Goal: Communication & Community: Answer question/provide support

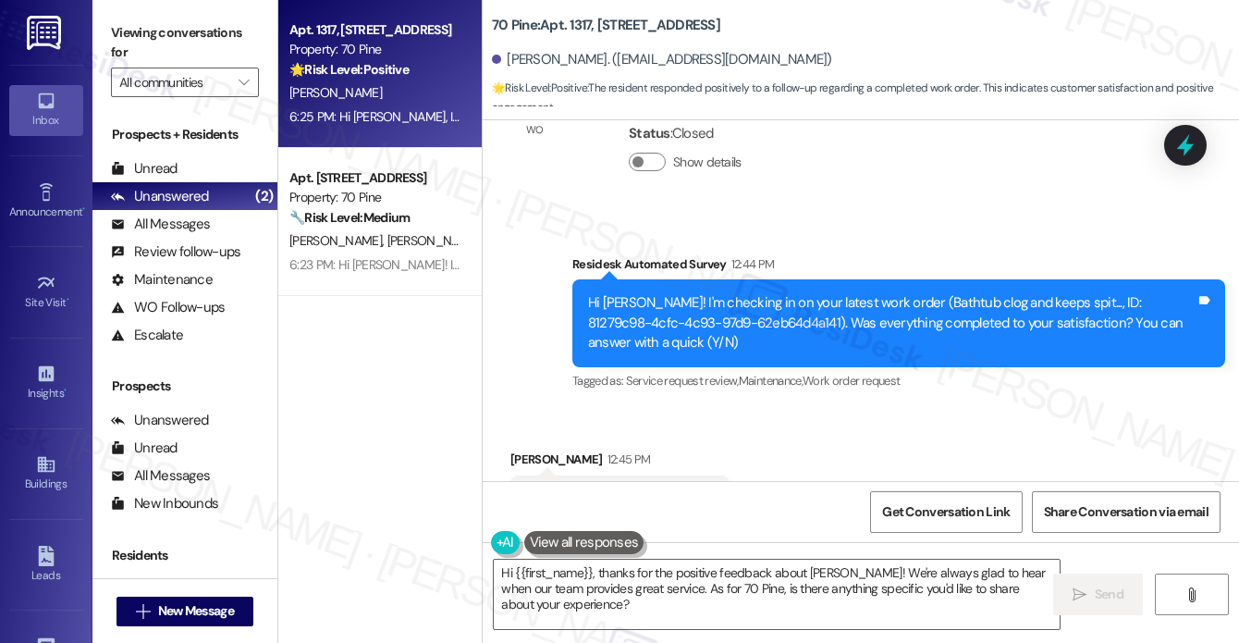
scroll to position [10859, 0]
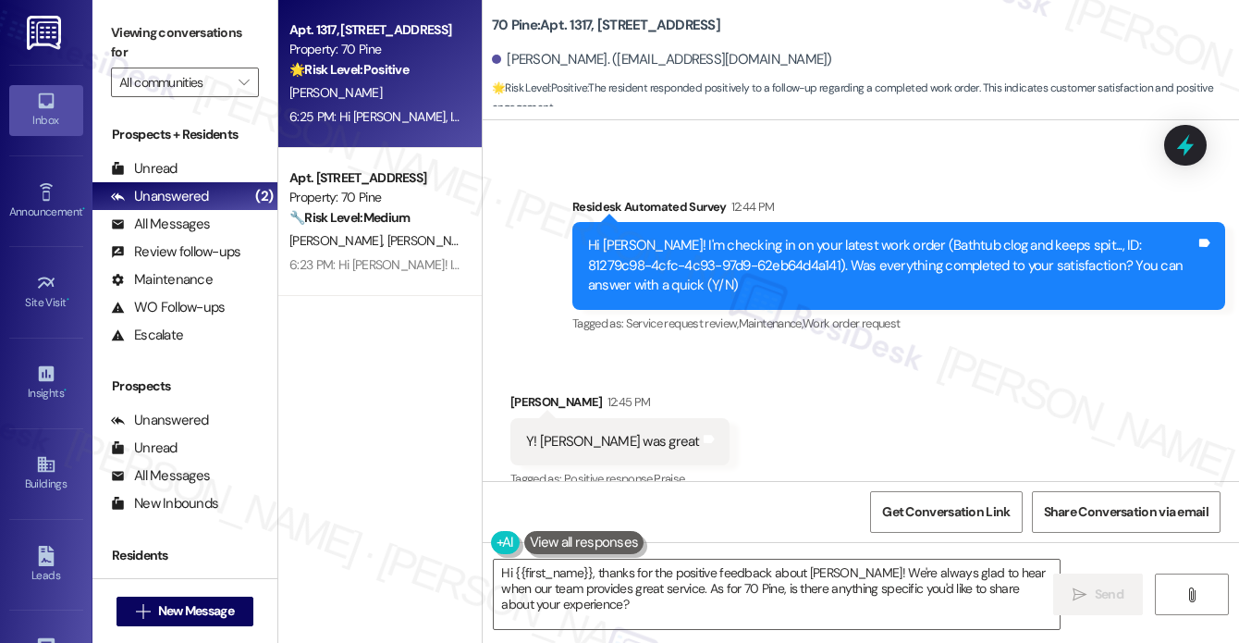
click at [691, 588] on div "Hi Ellen, I'm so glad to hear Alberto resolved your bathtub clog and you were s…" at bounding box center [891, 608] width 607 height 40
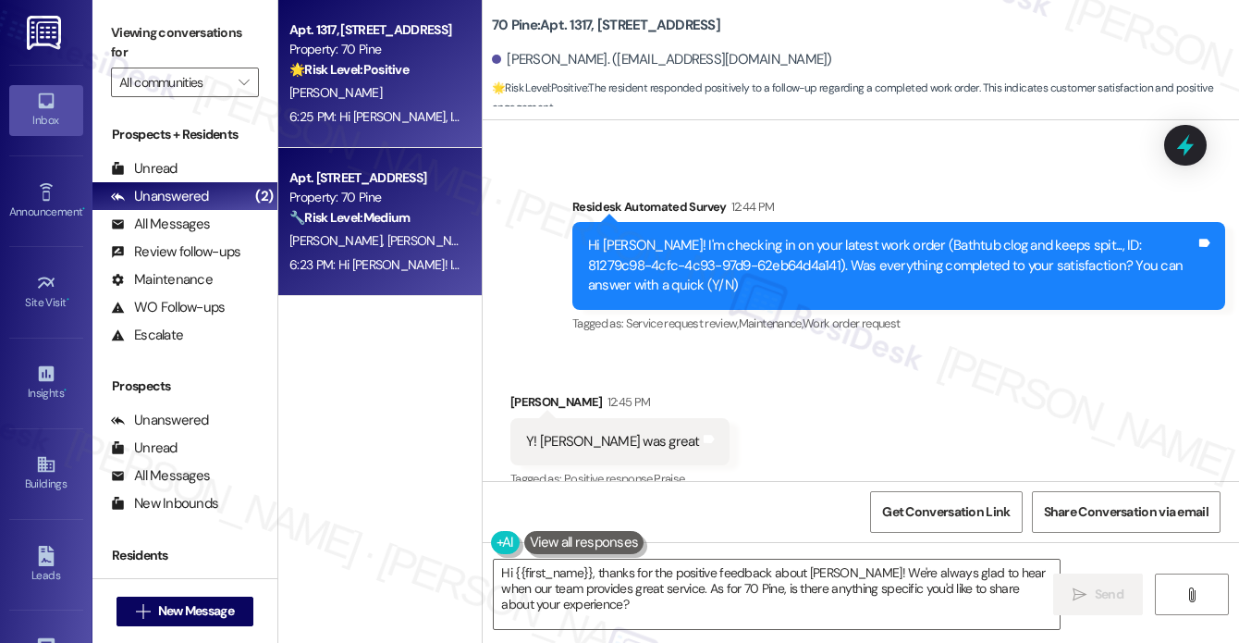
click at [388, 221] on strong "🔧 Risk Level: Medium" at bounding box center [349, 217] width 120 height 17
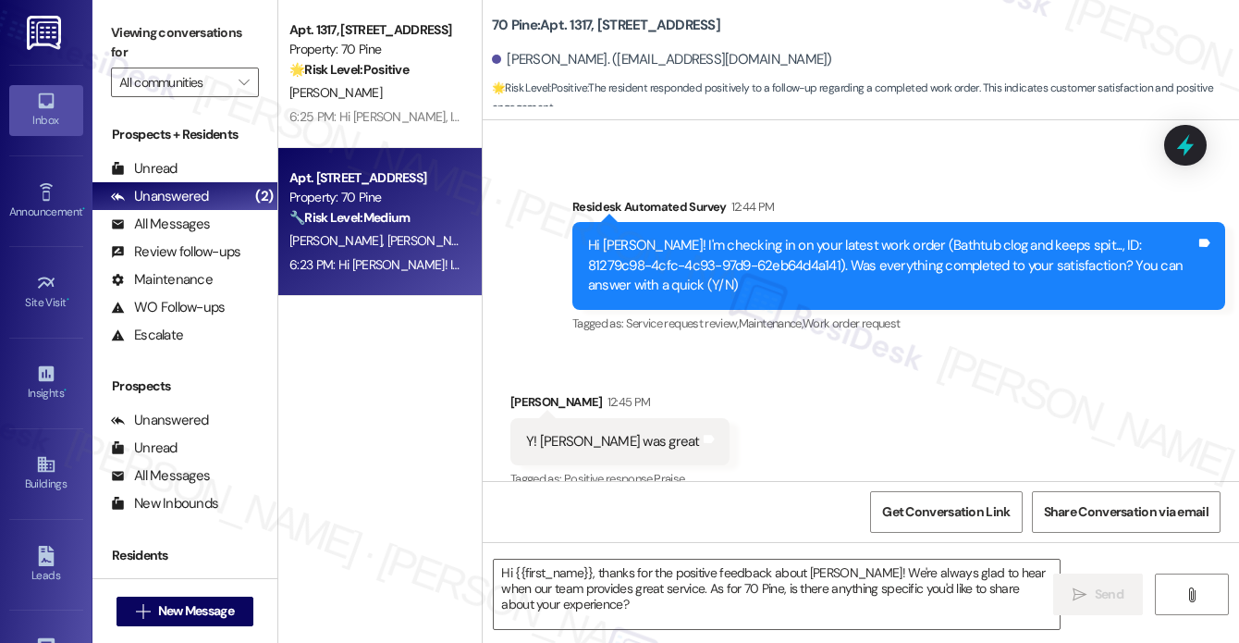
type textarea "Fetching suggested responses. Please feel free to read through the conversation…"
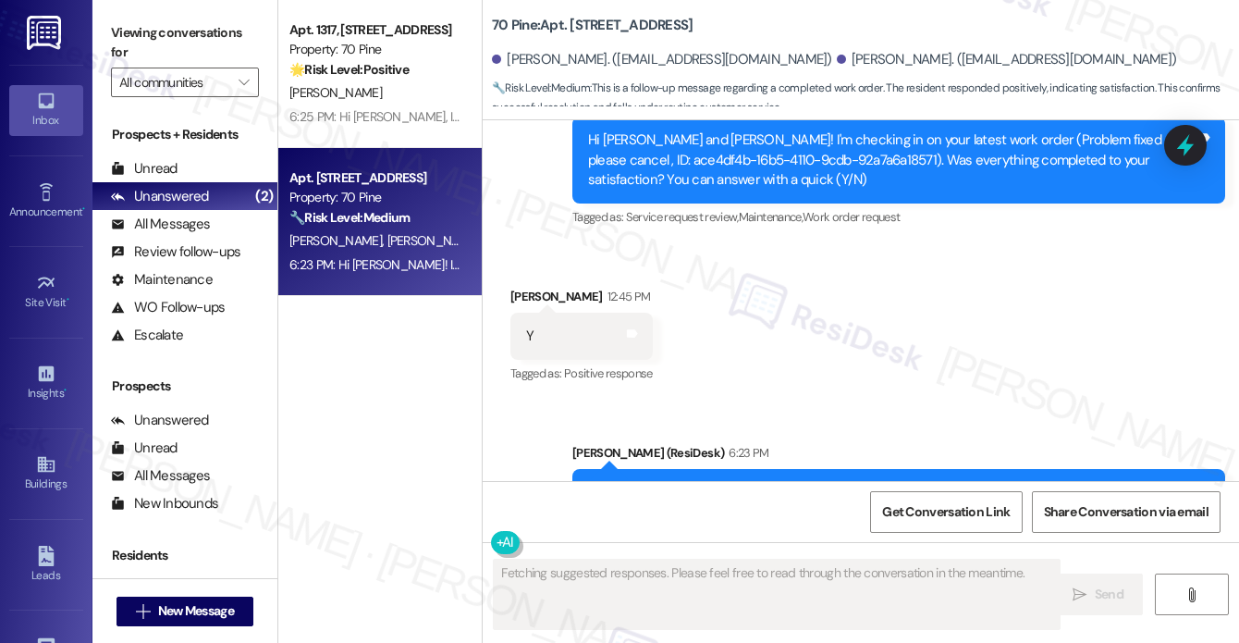
scroll to position [7527, 0]
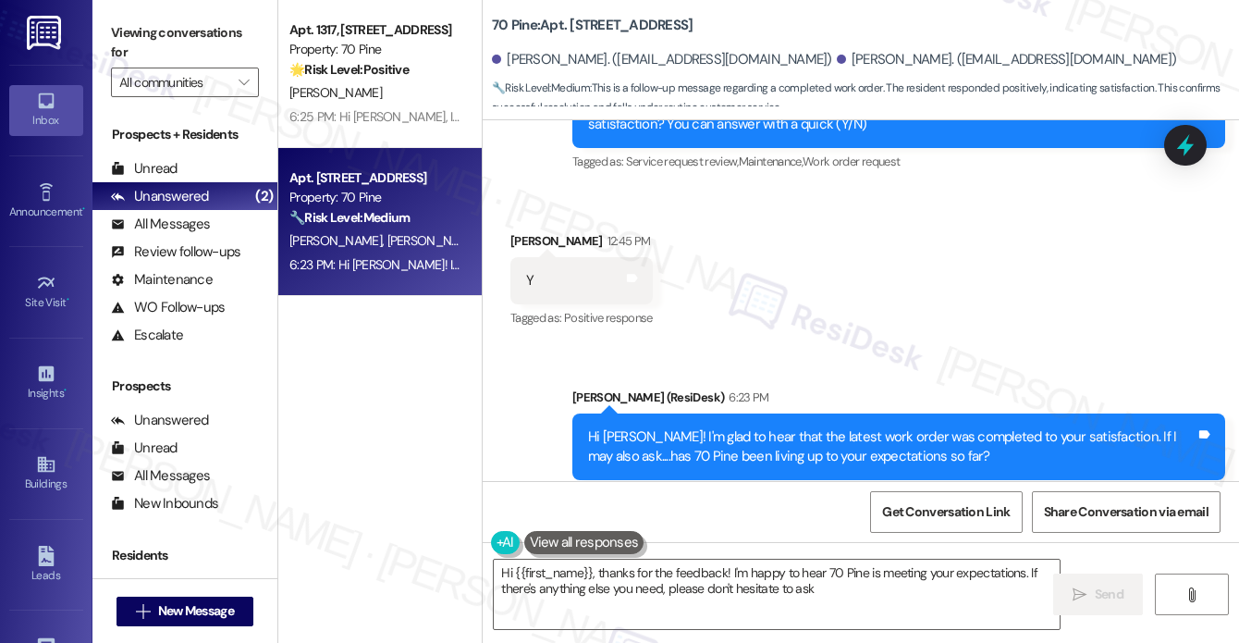
type textarea "Hi {{first_name}}, thanks for the feedback! I'm happy to hear 70 Pine is meetin…"
click at [629, 413] on div "Hi Benjamin! I'm glad to hear that the latest work order was completed to your …" at bounding box center [898, 446] width 653 height 67
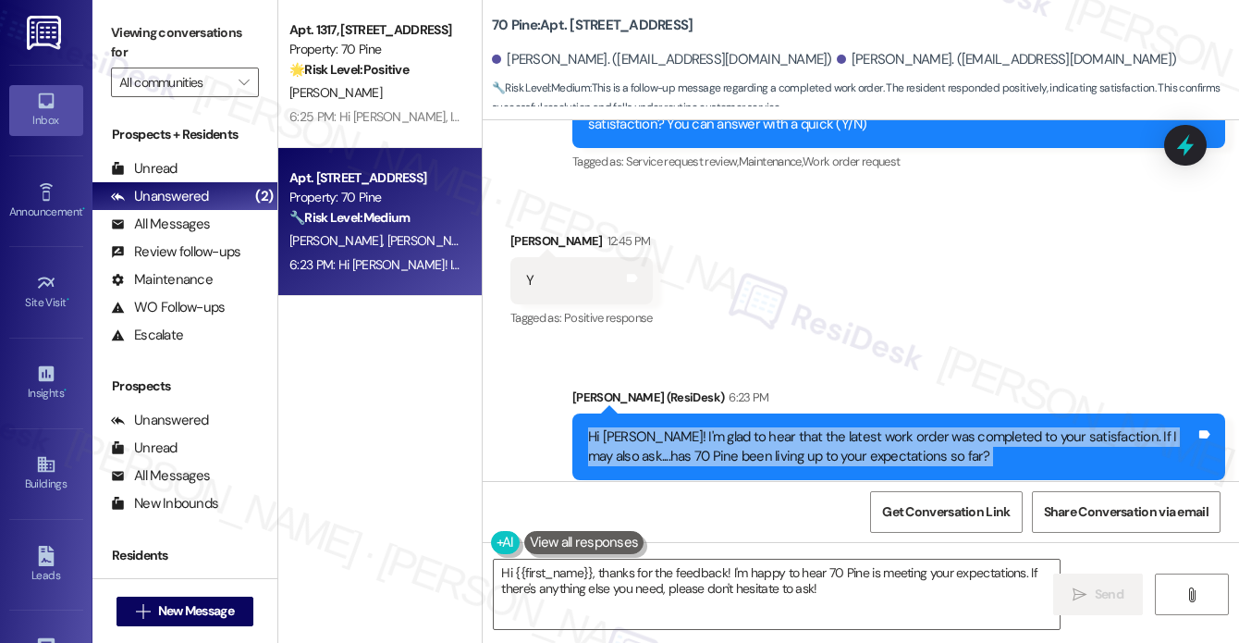
click at [629, 413] on div "Hi Benjamin! I'm glad to hear that the latest work order was completed to your …" at bounding box center [898, 446] width 653 height 67
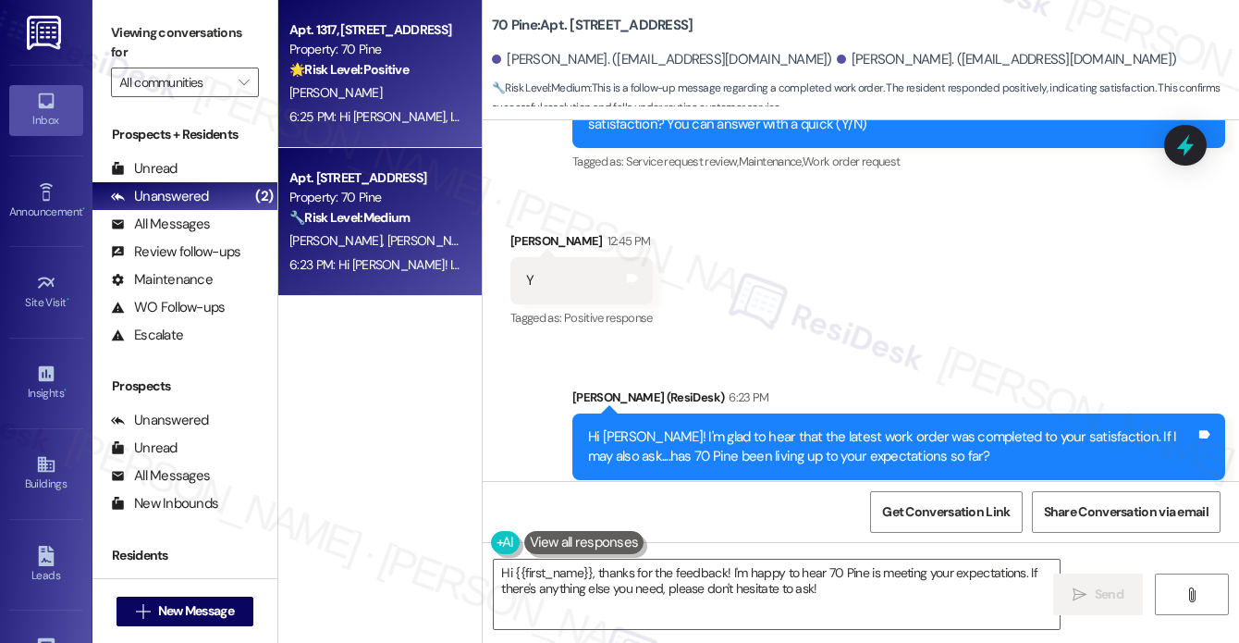
click at [407, 115] on div "6:25 PM: Hi Ellen, I'm so glad to hear Alberto resolved your bathtub clog and y…" at bounding box center [834, 116] width 1091 height 17
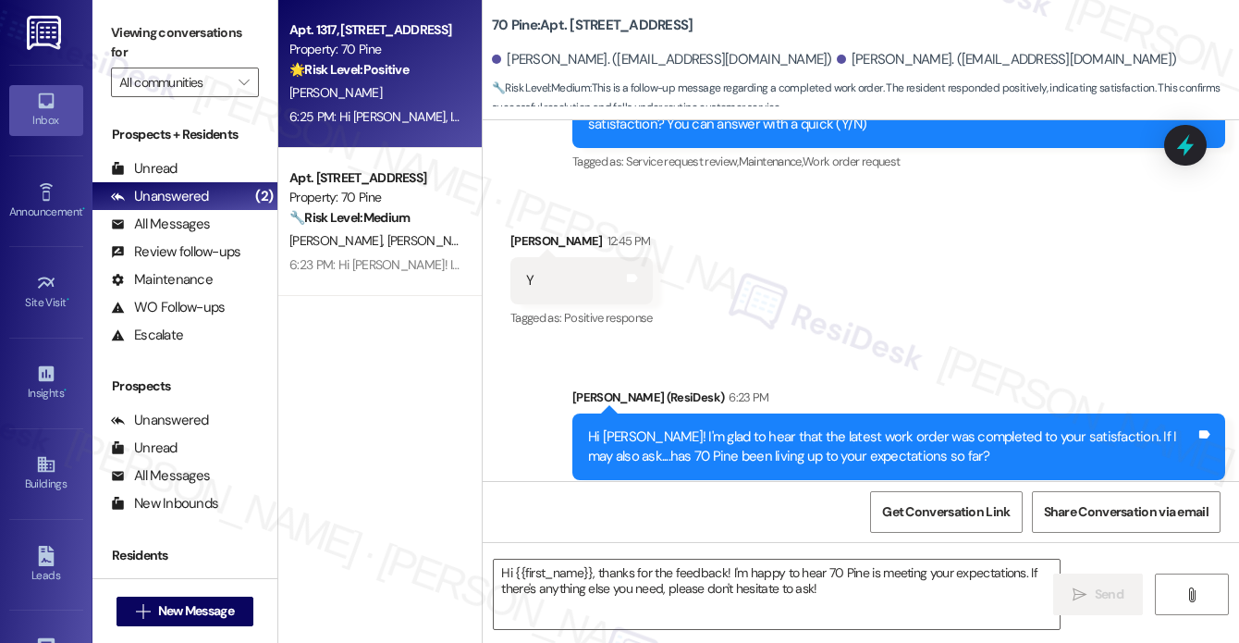
type textarea "Fetching suggested responses. Please feel free to read through the conversation…"
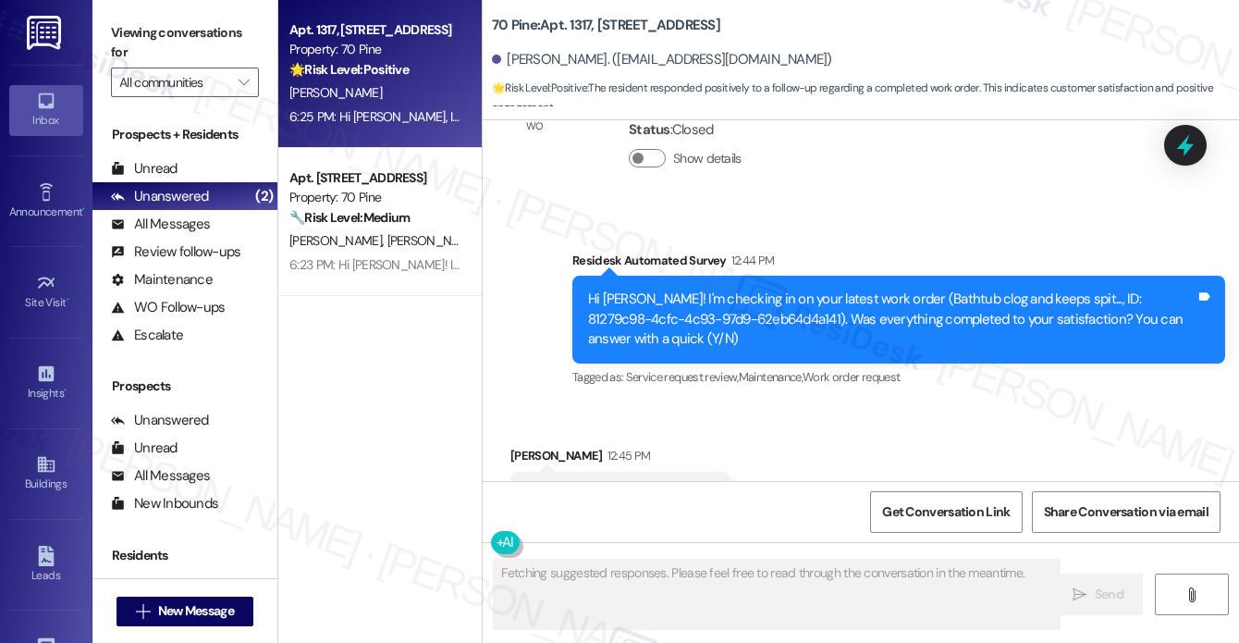
scroll to position [10859, 0]
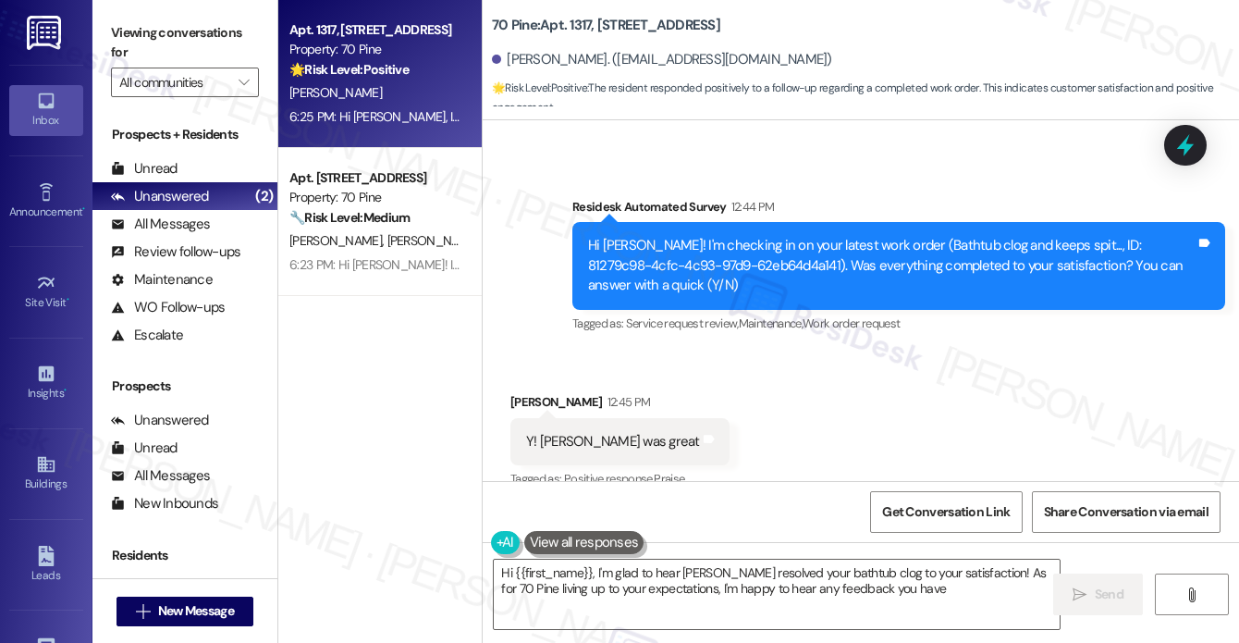
type textarea "Hi {{first_name}}, I'm glad to hear Alberto resolved your bathtub clog to your …"
click at [634, 574] on div "Hi Ellen, I'm so glad to hear Alberto resolved your bathtub clog and you were s…" at bounding box center [898, 607] width 653 height 67
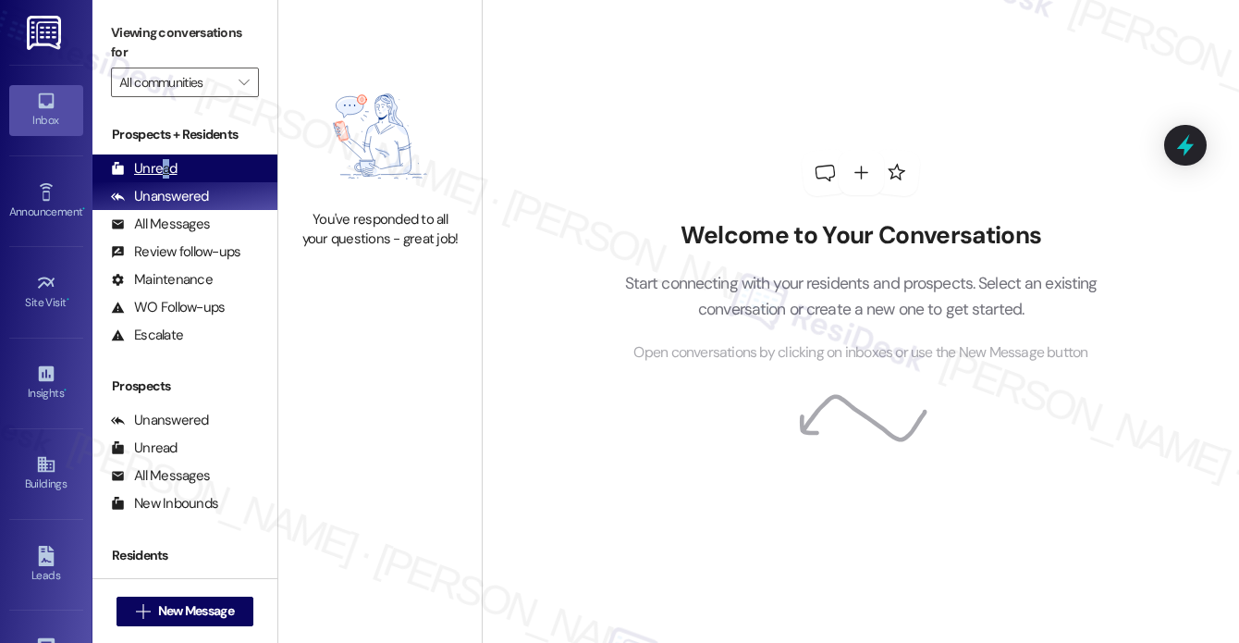
click at [166, 165] on div "Unread" at bounding box center [144, 168] width 67 height 19
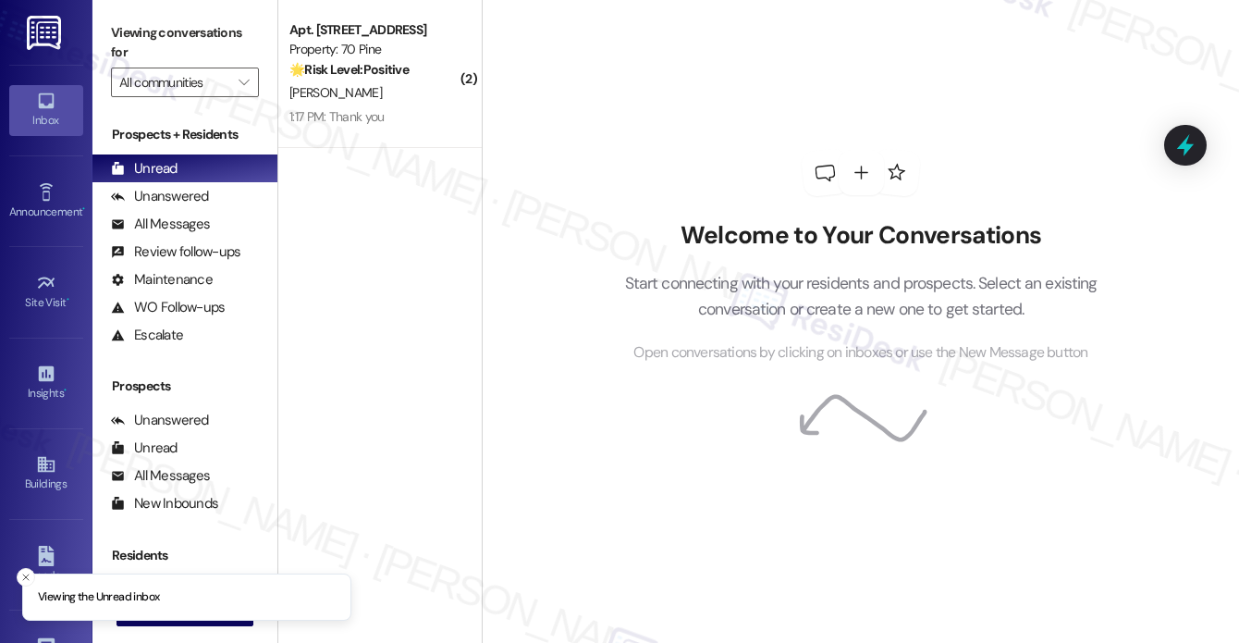
click at [654, 169] on div "Welcome to Your Conversations Start connecting with your residents and prospect…" at bounding box center [860, 257] width 555 height 514
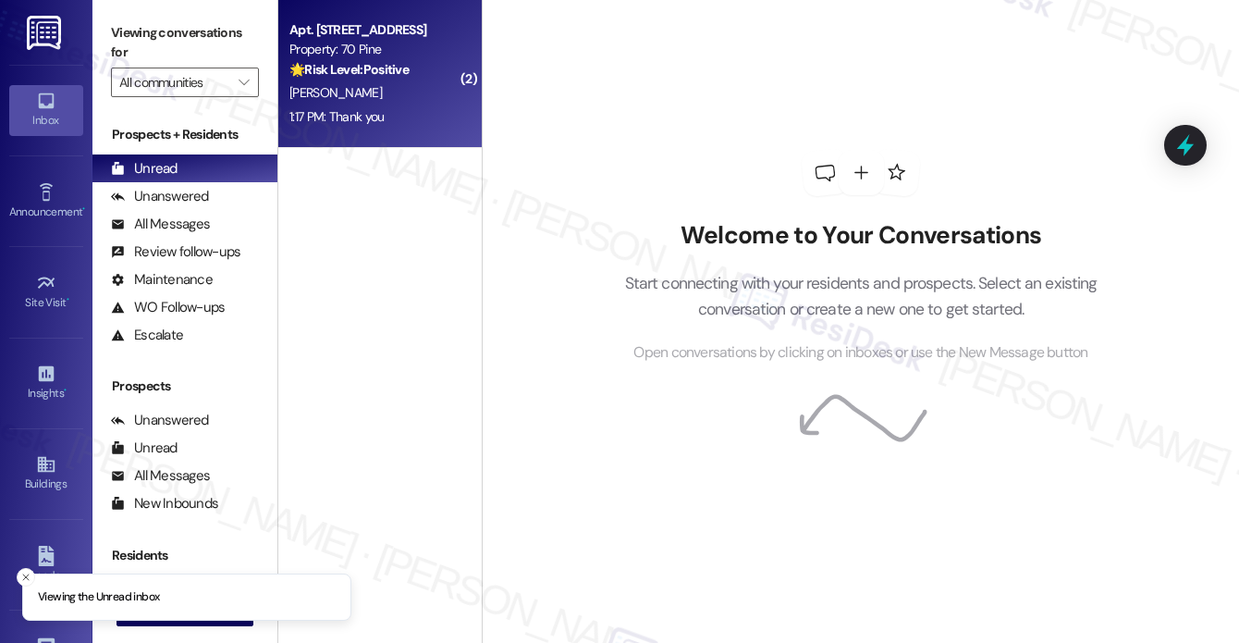
click at [420, 92] on div "[PERSON_NAME]" at bounding box center [375, 92] width 175 height 23
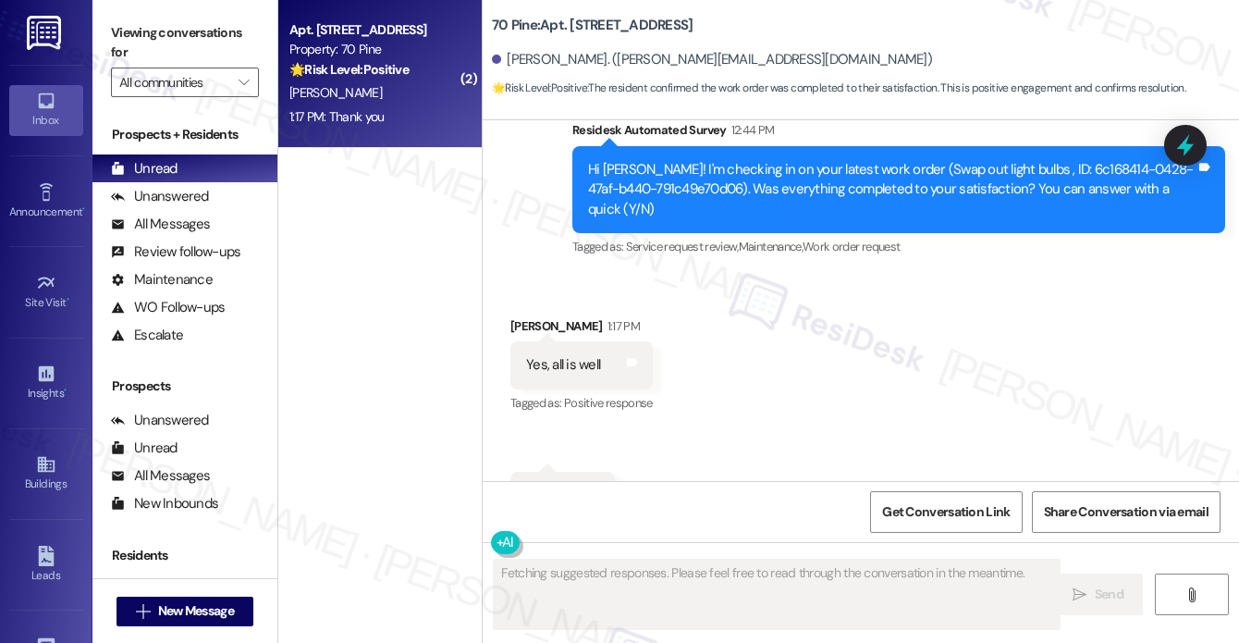
scroll to position [1879, 0]
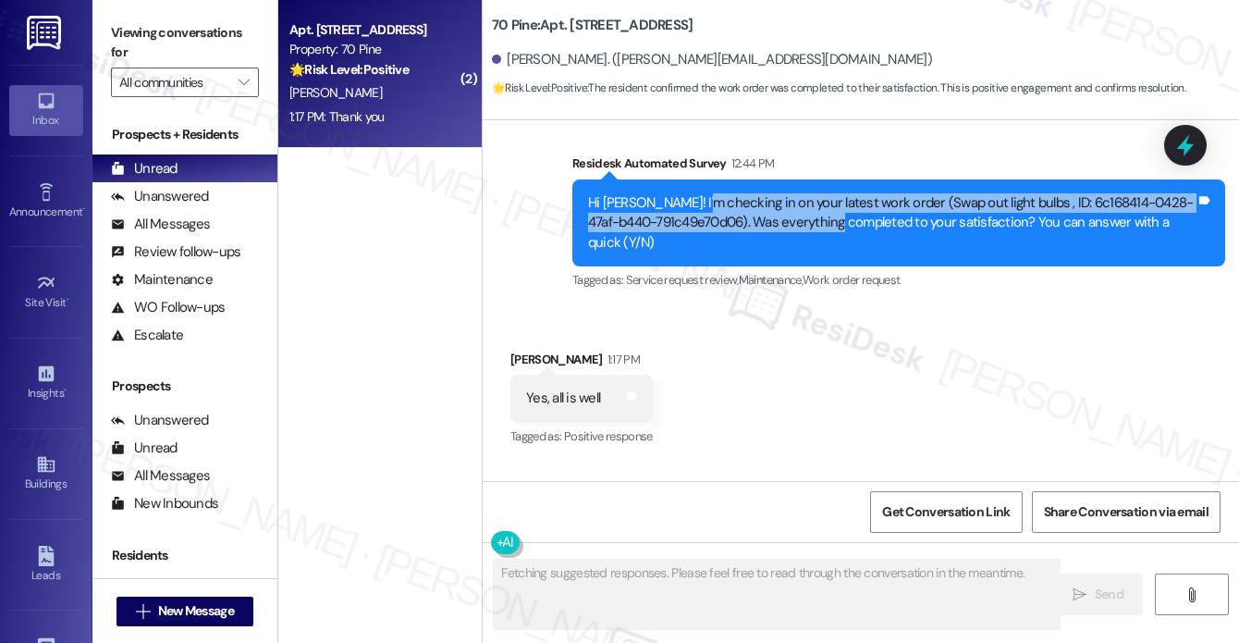
drag, startPoint x: 699, startPoint y: 199, endPoint x: 827, endPoint y: 229, distance: 131.2
click at [827, 229] on div "Hi [PERSON_NAME]! I'm checking in on your latest work order (Swap out light bul…" at bounding box center [891, 222] width 607 height 59
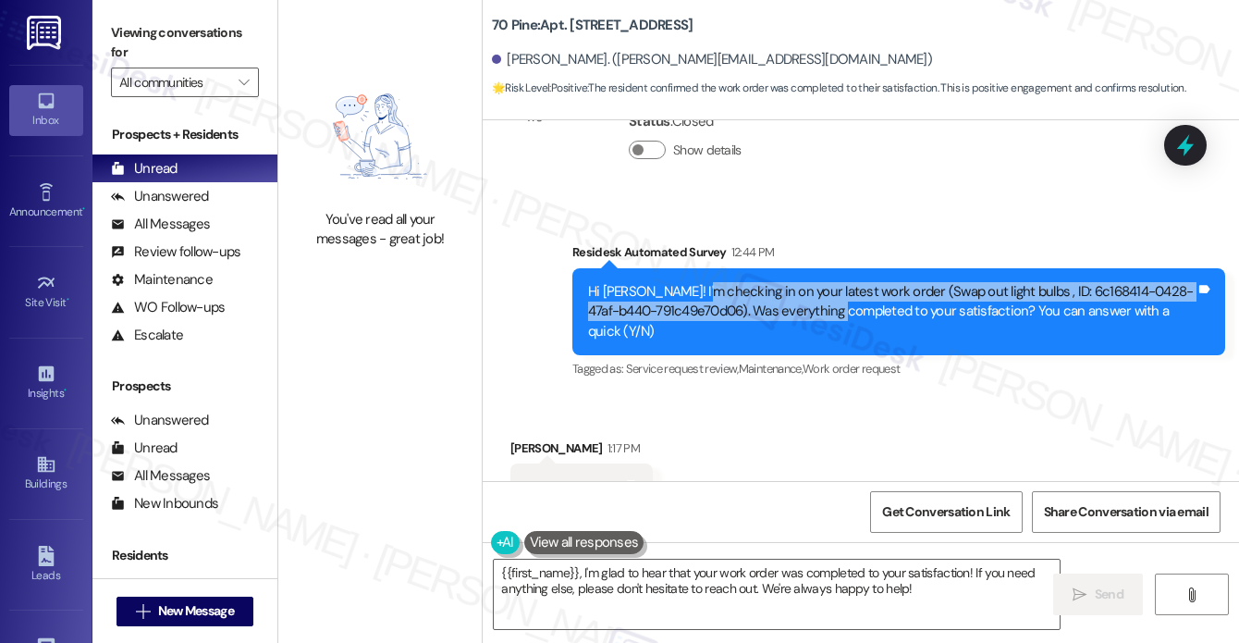
scroll to position [1786, 0]
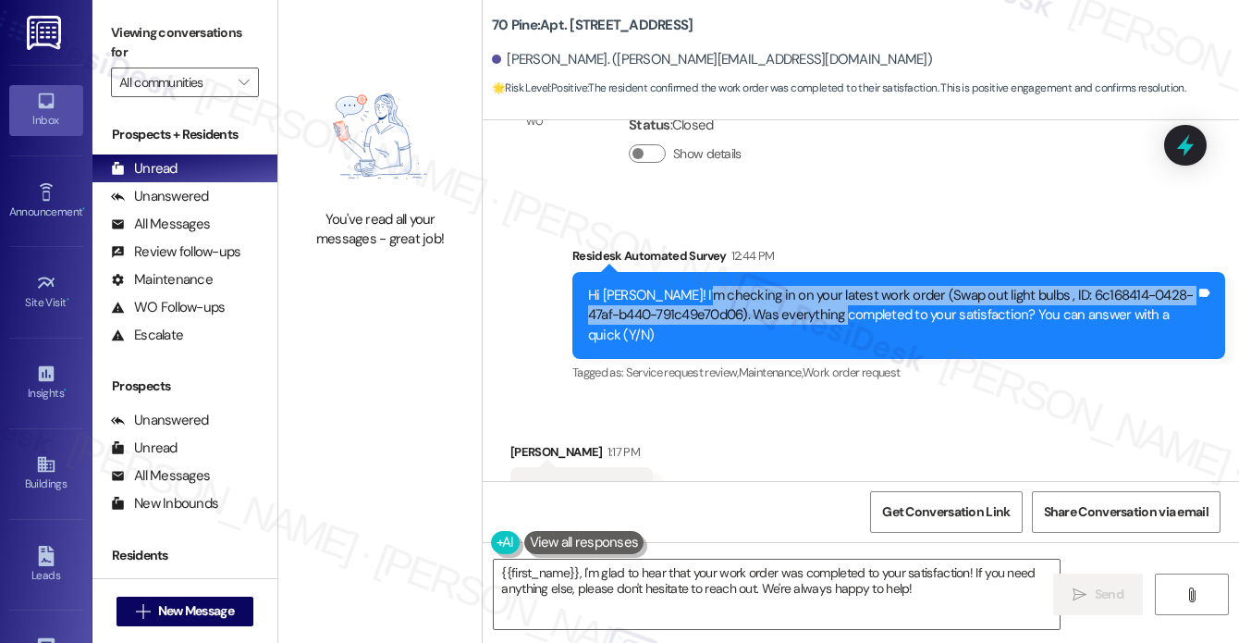
click at [690, 325] on div "Hi [PERSON_NAME]! I'm checking in on your latest work order (Swap out light bul…" at bounding box center [898, 315] width 653 height 87
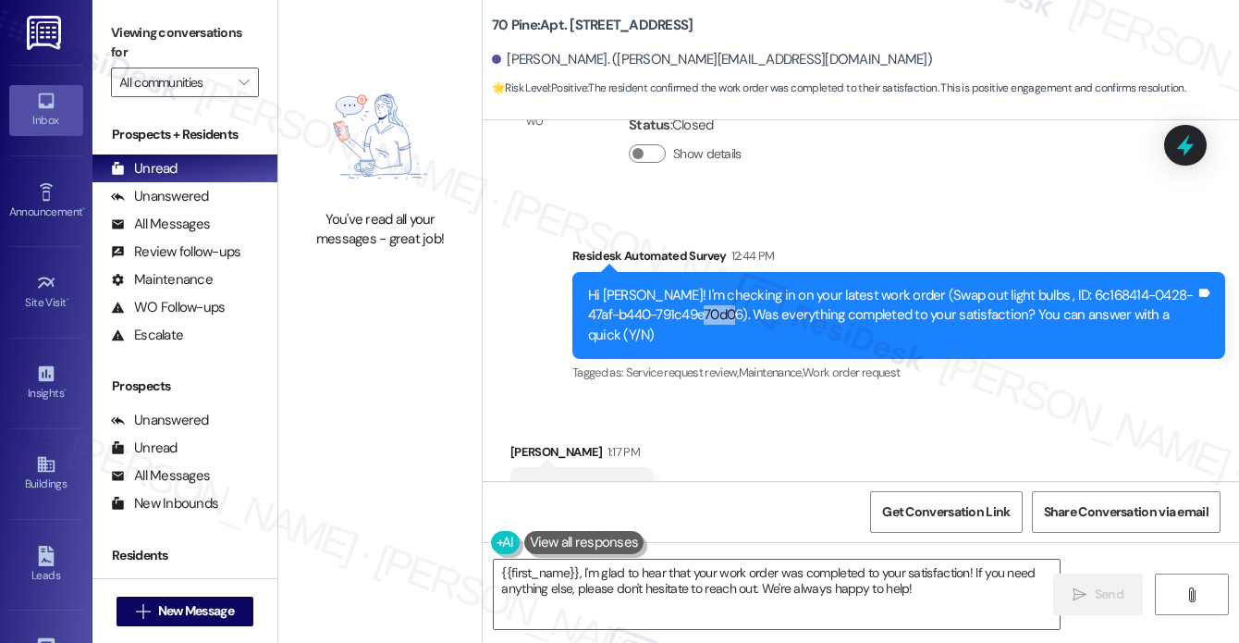
click at [690, 325] on div "Hi [PERSON_NAME]! I'm checking in on your latest work order (Swap out light bul…" at bounding box center [898, 315] width 653 height 87
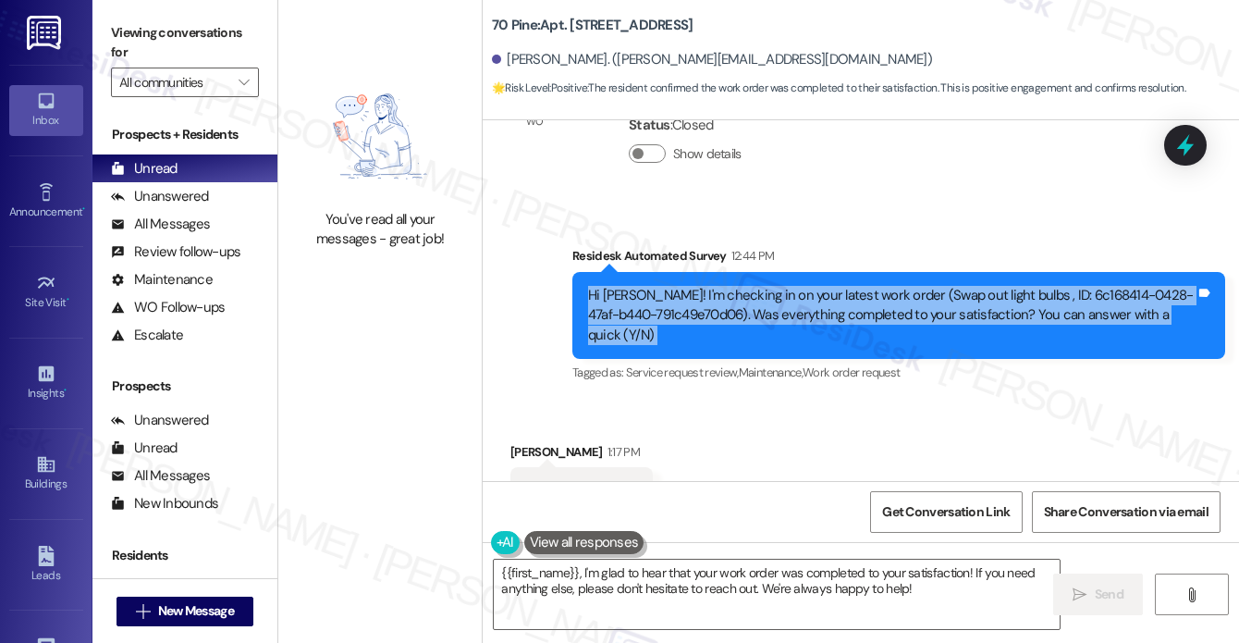
click at [690, 325] on div "Hi [PERSON_NAME]! I'm checking in on your latest work order (Swap out light bul…" at bounding box center [898, 315] width 653 height 87
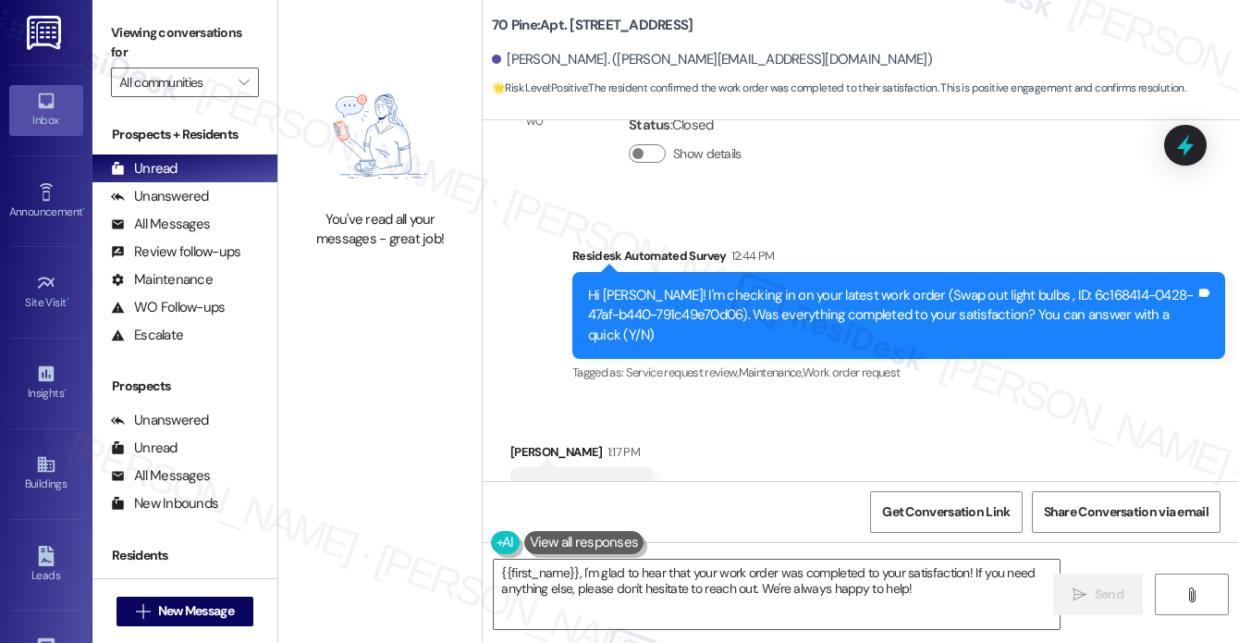
click at [125, 39] on label "Viewing conversations for" at bounding box center [185, 42] width 148 height 49
click at [666, 588] on textarea "{{first_name}}, I'm glad to hear that your work order was completed to your sat…" at bounding box center [777, 593] width 566 height 69
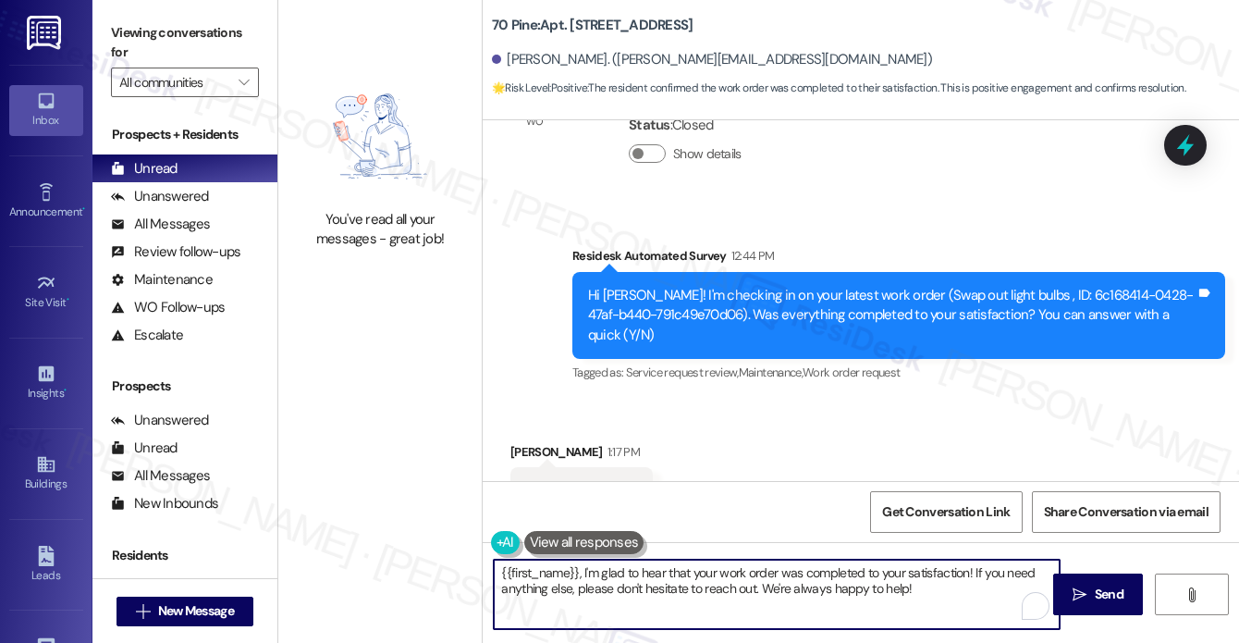
click at [893, 576] on textarea "{{first_name}}, I'm glad to hear that your work order was completed to your sat…" at bounding box center [777, 593] width 566 height 69
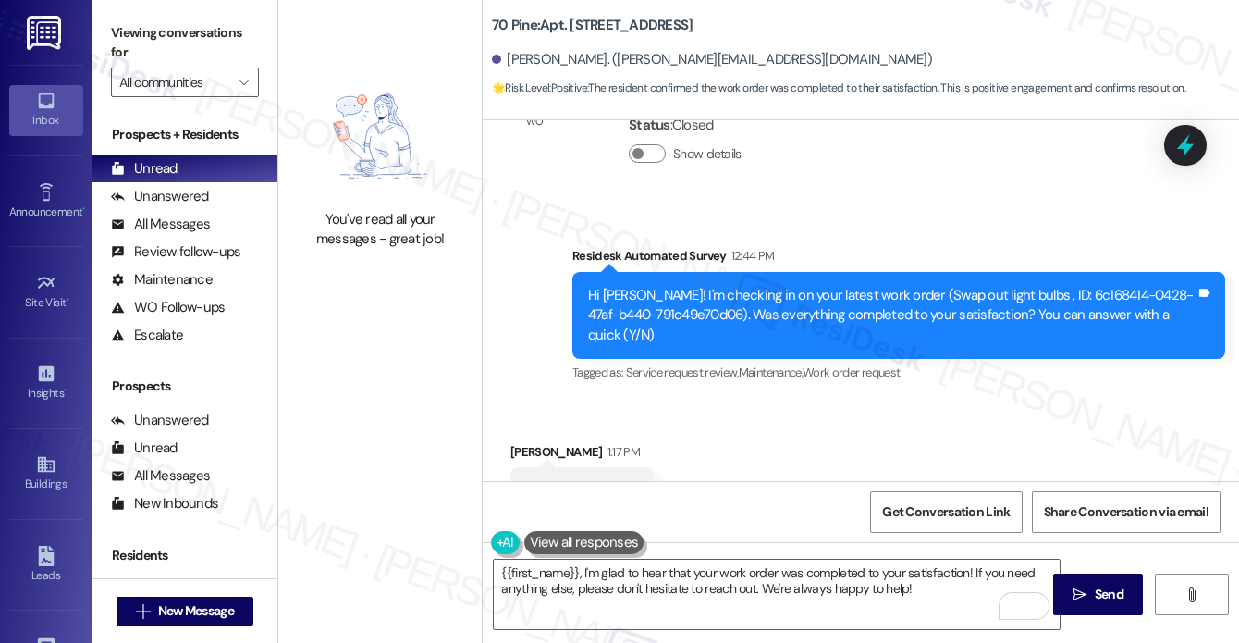
click at [139, 24] on label "Viewing conversations for" at bounding box center [185, 42] width 148 height 49
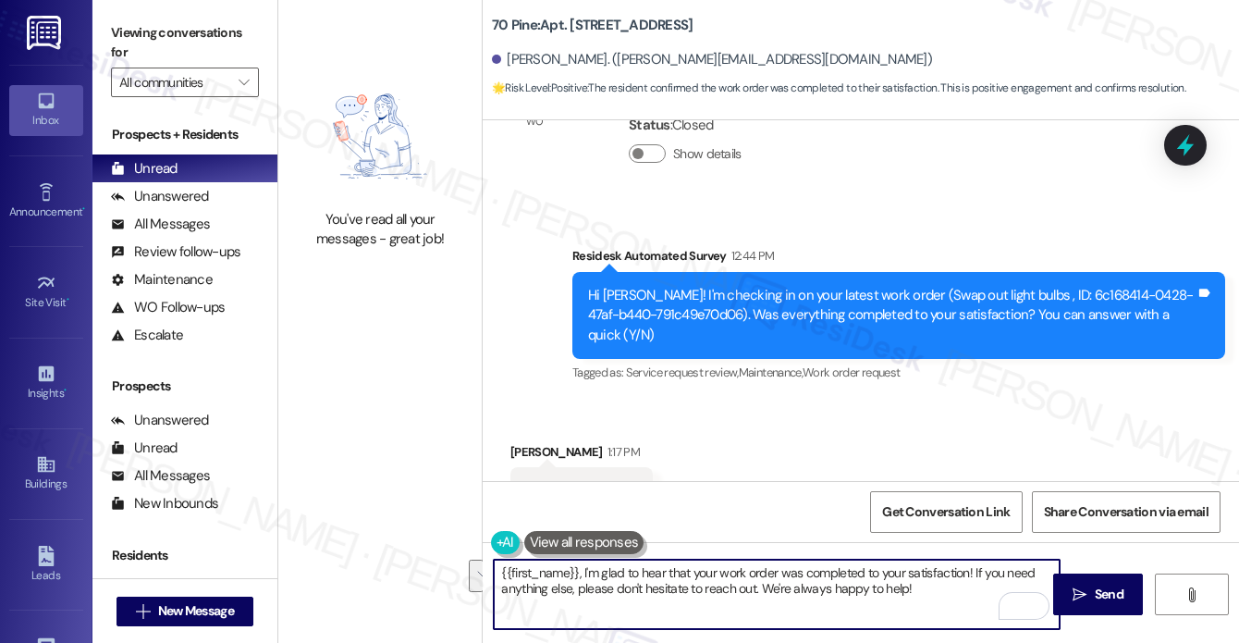
drag, startPoint x: 926, startPoint y: 592, endPoint x: 973, endPoint y: 574, distance: 50.3
click at [973, 574] on textarea "{{first_name}}, I'm glad to hear that your work order was completed to your sat…" at bounding box center [777, 593] width 566 height 69
paste textarea "I may also ask....has {{property}} been living up to your expectations so far?"
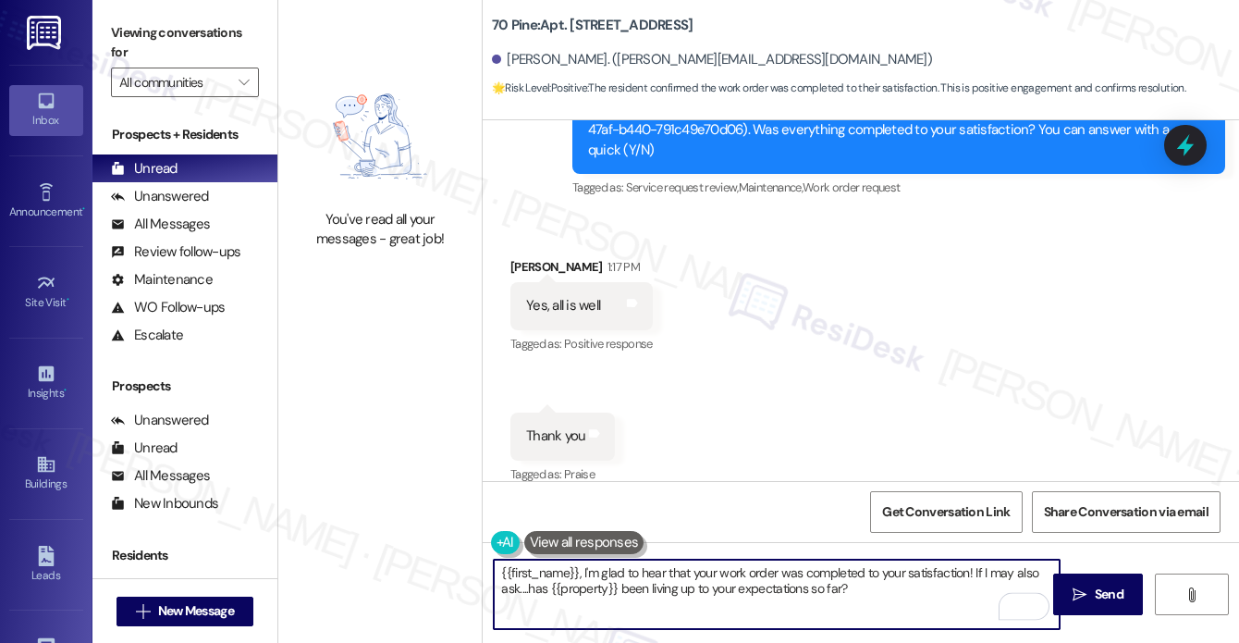
click at [496, 572] on textarea "{{first_name}}, I'm glad to hear that your work order was completed to your sat…" at bounding box center [777, 593] width 566 height 69
click at [989, 590] on textarea "Hi {{first_name}}, I'm glad to hear that your work order was completed to your …" at bounding box center [777, 593] width 566 height 69
type textarea "Hi {{first_name}}, I'm glad to hear that your work order was completed to your …"
click at [1082, 584] on span " Send" at bounding box center [1098, 593] width 58 height 19
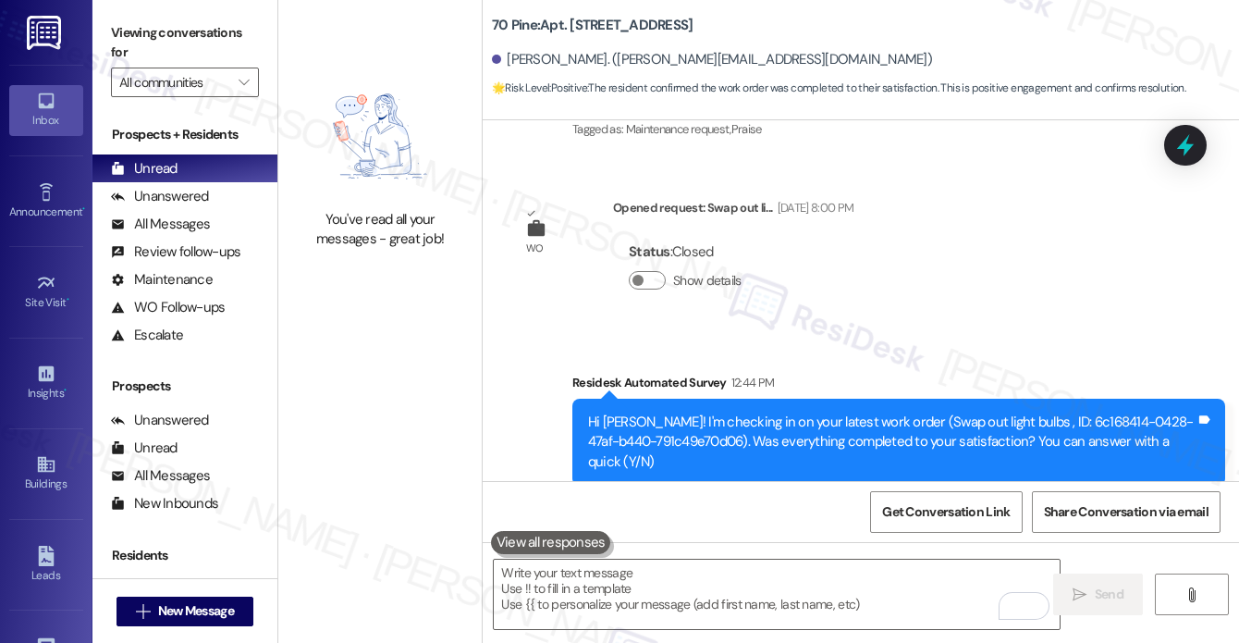
scroll to position [1658, 0]
